Goal: Task Accomplishment & Management: Use online tool/utility

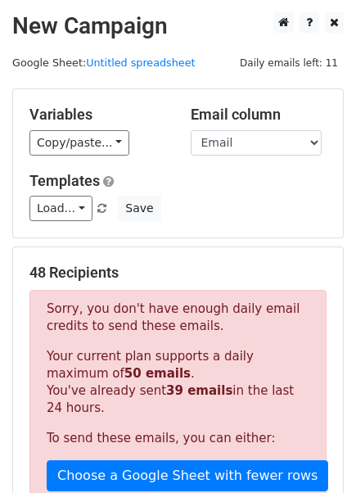
scroll to position [325, 0]
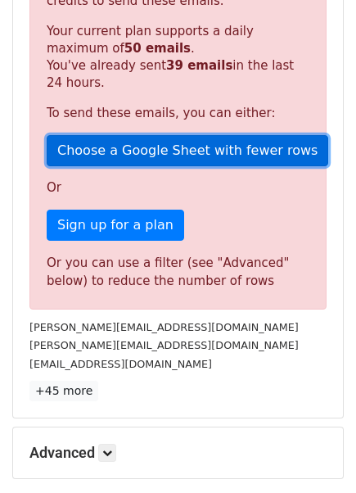
click at [99, 139] on link "Choose a Google Sheet with fewer rows" at bounding box center [187, 150] width 281 height 31
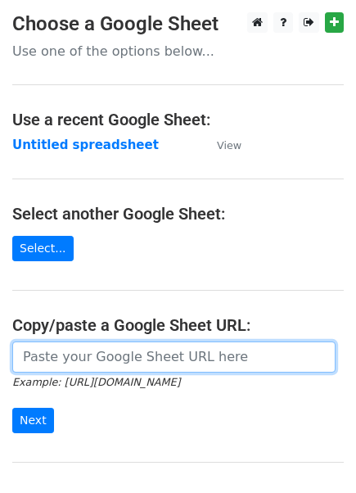
click at [30, 358] on input "url" at bounding box center [173, 356] width 323 height 31
paste input "[URL][DOMAIN_NAME]"
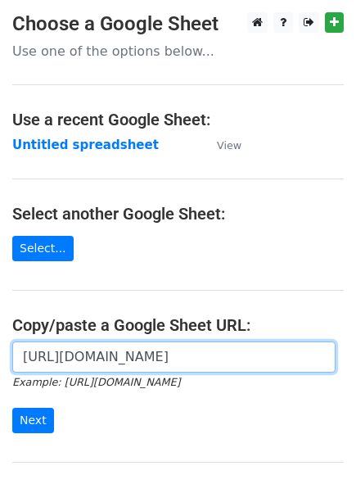
scroll to position [0, 492]
drag, startPoint x: 30, startPoint y: 358, endPoint x: 26, endPoint y: 408, distance: 49.3
click at [26, 408] on form "[URL][DOMAIN_NAME] Example: [URL][DOMAIN_NAME] Next" at bounding box center [177, 387] width 331 height 92
type input "[URL][DOMAIN_NAME]"
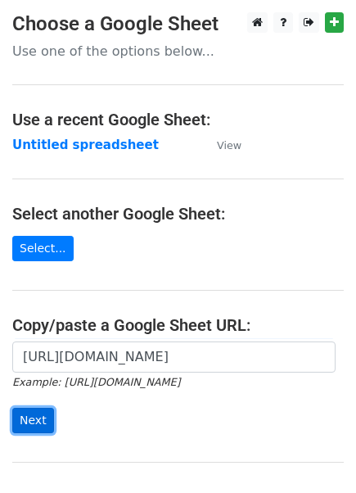
scroll to position [0, 0]
click at [26, 408] on input "Next" at bounding box center [33, 420] width 42 height 25
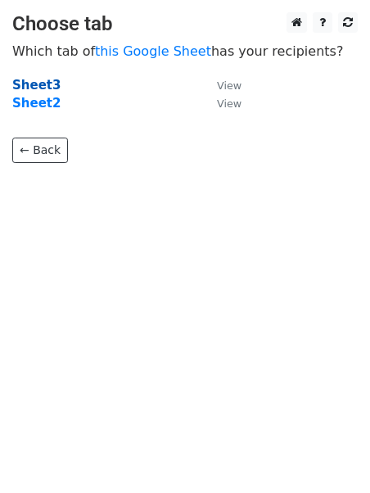
click at [34, 83] on strong "Sheet3" at bounding box center [36, 85] width 48 height 15
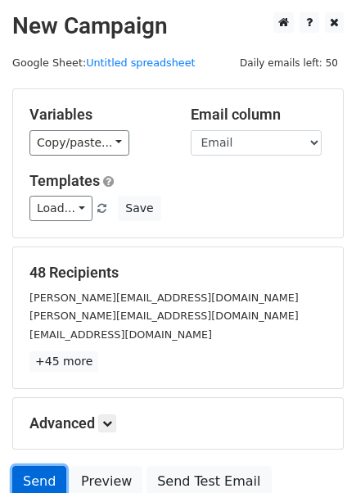
click at [41, 470] on link "Send" at bounding box center [39, 481] width 54 height 31
